Goal: Check status: Check status

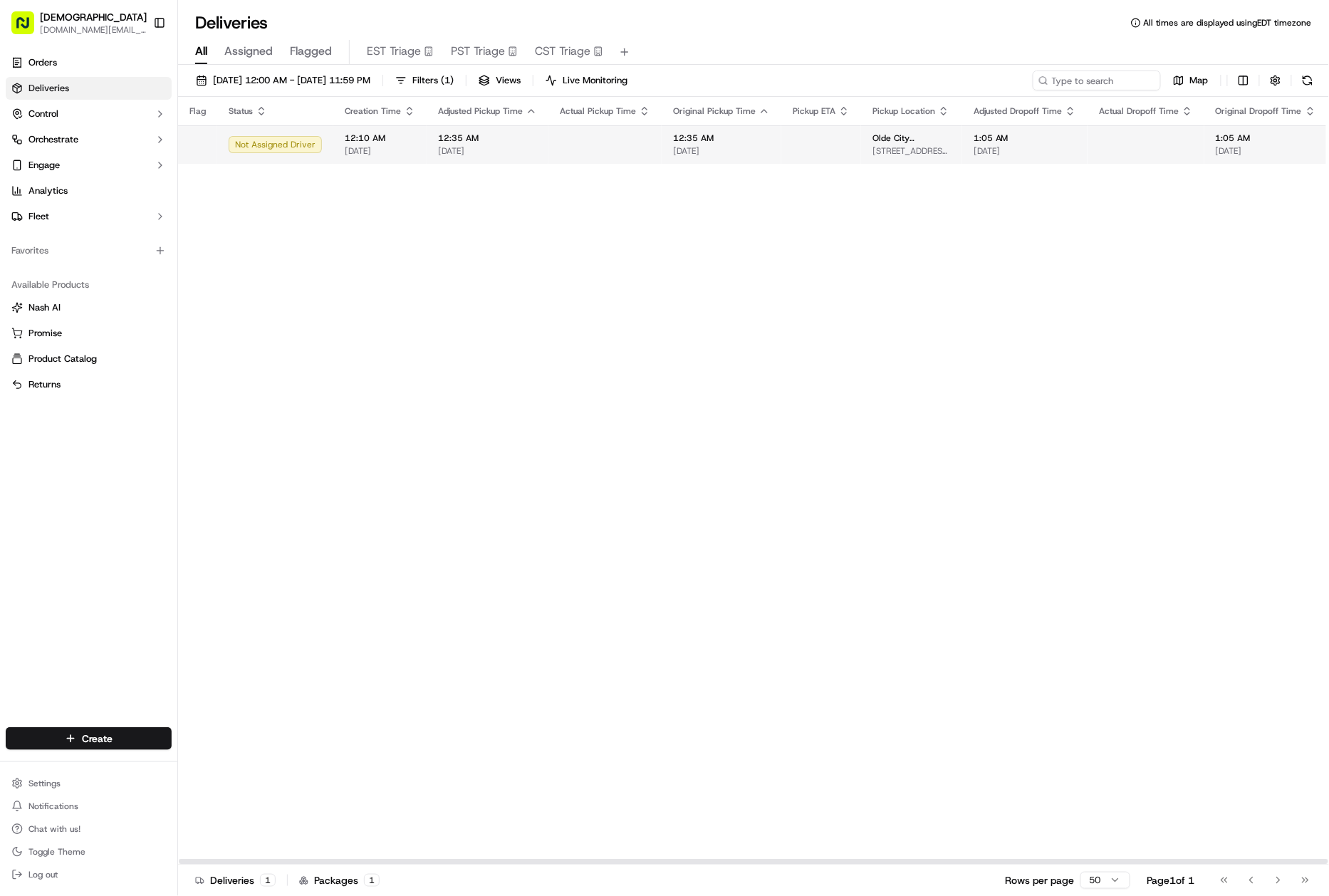
click at [1071, 156] on td "1:05 AM 09/21/2025" at bounding box center [1024, 145] width 126 height 39
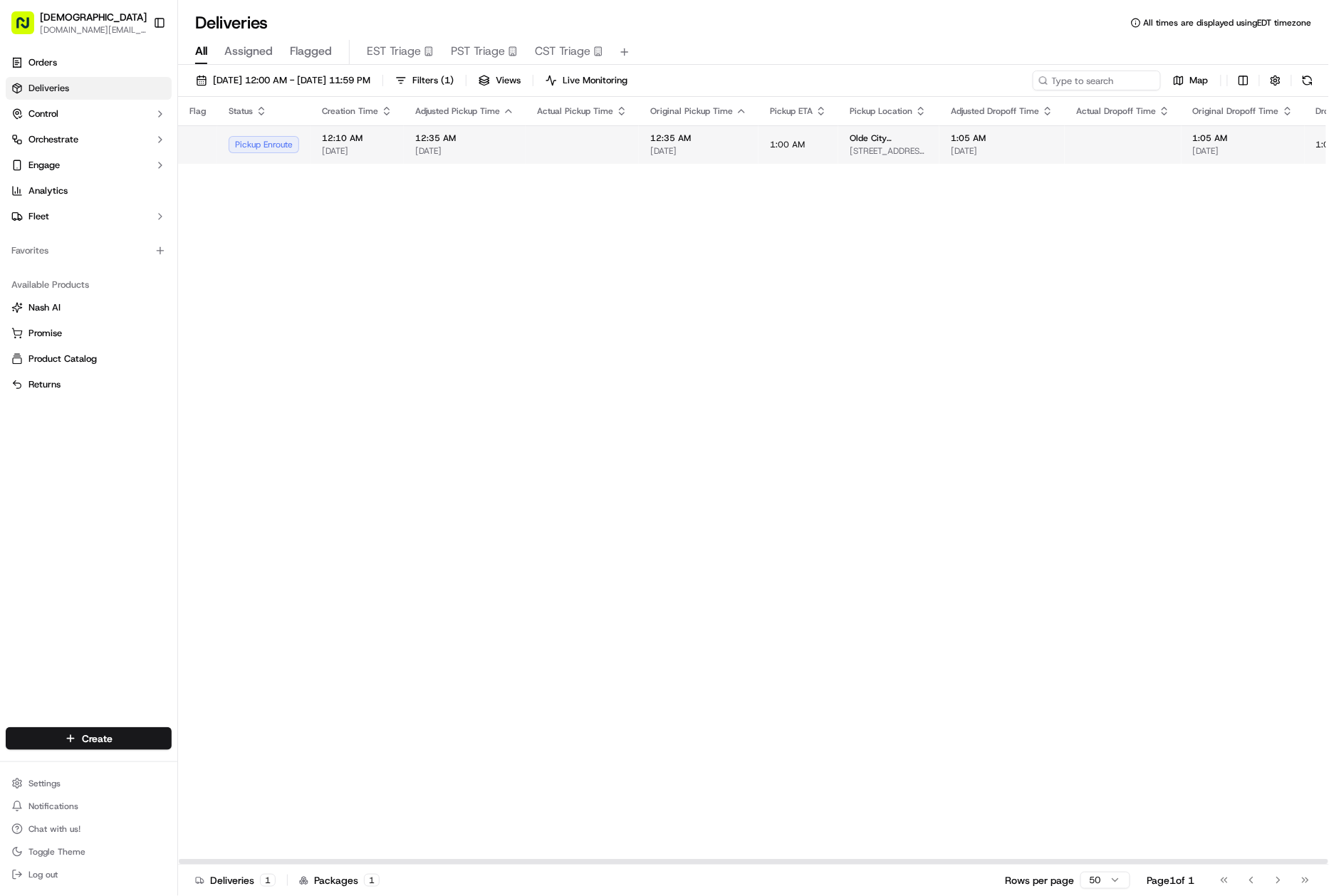
click at [1066, 152] on td at bounding box center [1123, 145] width 117 height 39
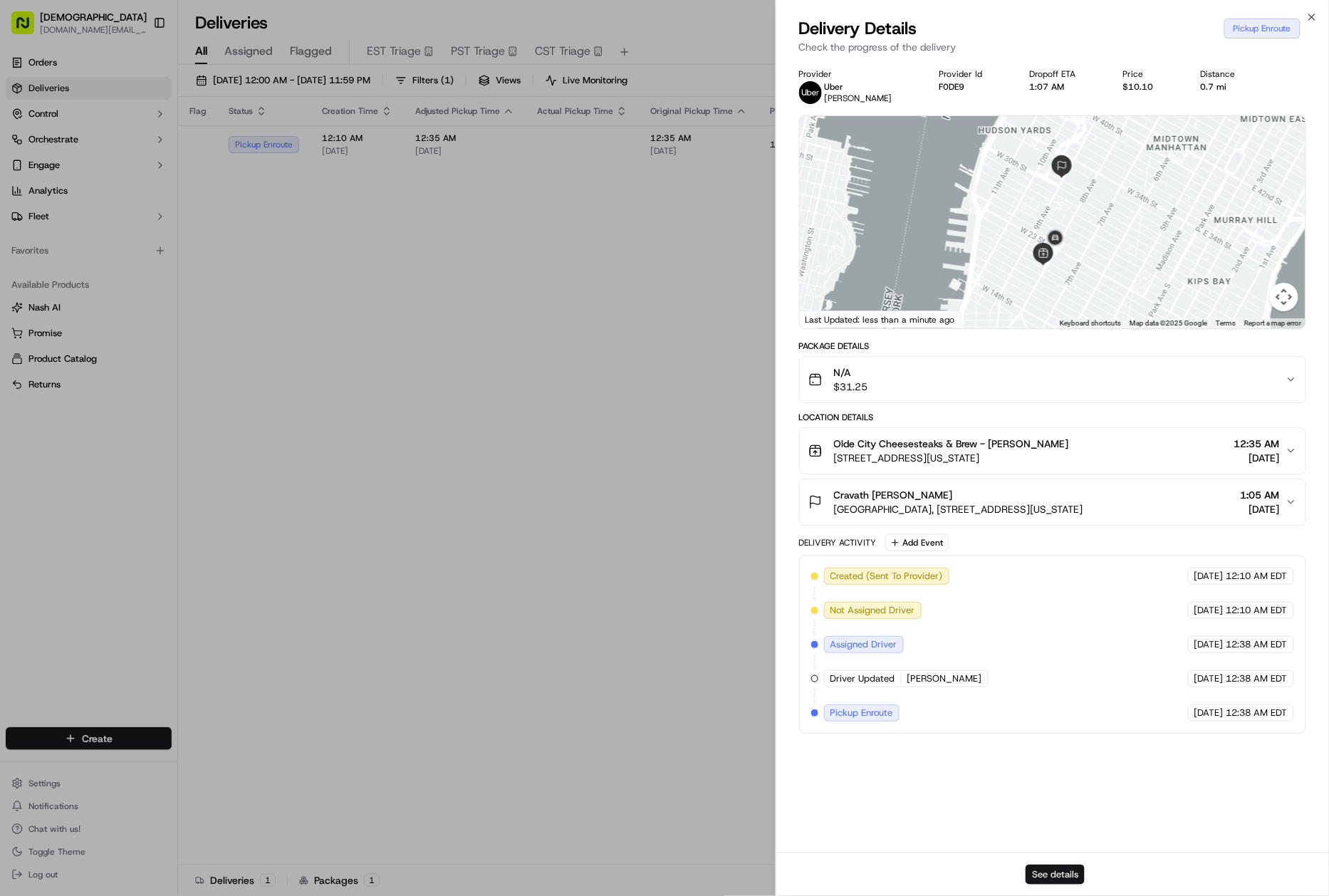
click at [1069, 870] on button "See details" at bounding box center [1055, 874] width 59 height 20
